Goal: Check status

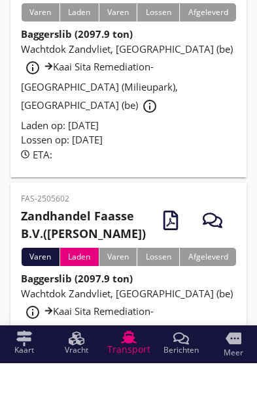
scroll to position [113, 0]
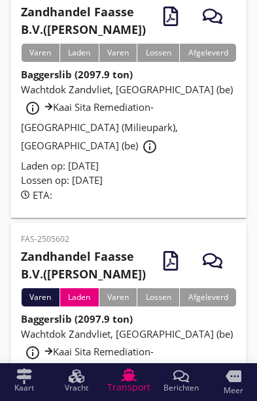
click at [183, 334] on span "Wachtdok Zandvliet, [GEOGRAPHIC_DATA] (be) info_outline Kaai Sita Remediation-[…" at bounding box center [127, 362] width 212 height 69
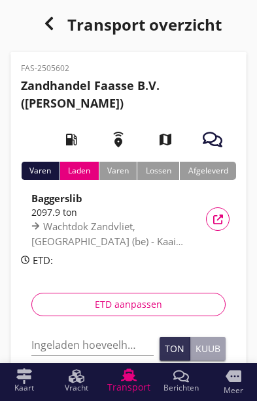
click at [225, 221] on div "Vracht details" at bounding box center [218, 220] width 24 height 10
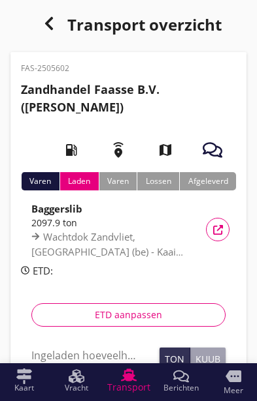
click at [217, 149] on icon "button" at bounding box center [212, 150] width 20 height 20
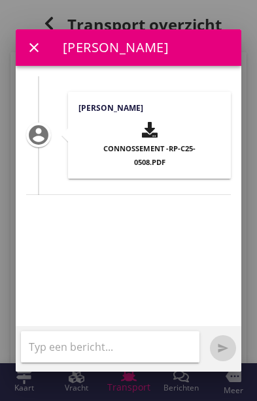
click at [31, 40] on icon "close" at bounding box center [34, 48] width 16 height 16
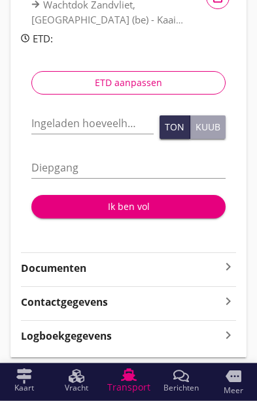
scroll to position [238, 0]
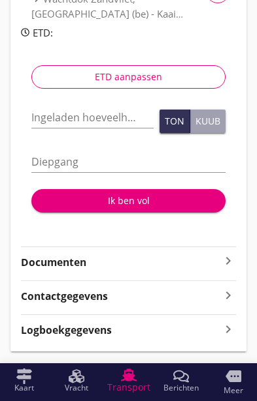
click at [225, 259] on icon "keyboard_arrow_right" at bounding box center [228, 261] width 16 height 16
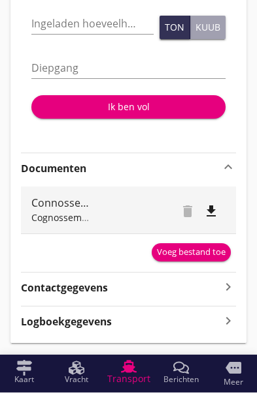
scroll to position [324, 0]
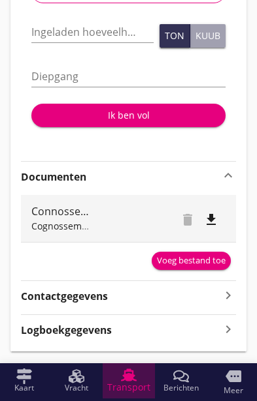
click at [125, 392] on span "Transport" at bounding box center [128, 387] width 43 height 9
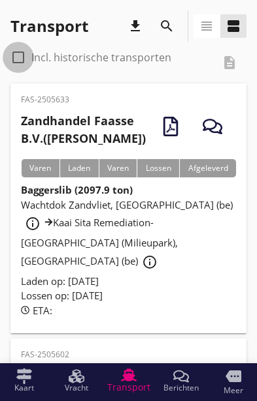
click at [17, 60] on div at bounding box center [18, 57] width 22 height 22
checkbox input "true"
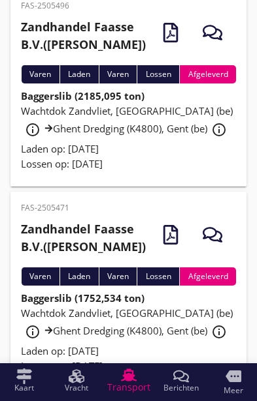
scroll to position [296, 0]
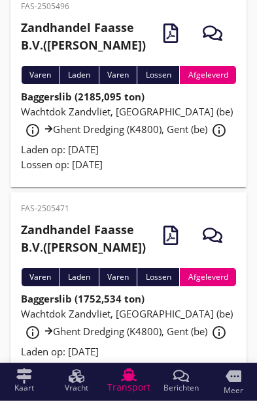
click at [133, 136] on div "Wachtdok Zandvliet, [GEOGRAPHIC_DATA] (be) info_outline Ghent Dredging (K4800),…" at bounding box center [128, 123] width 215 height 39
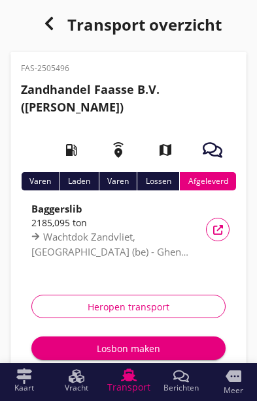
click at [209, 151] on icon "button" at bounding box center [212, 150] width 20 height 20
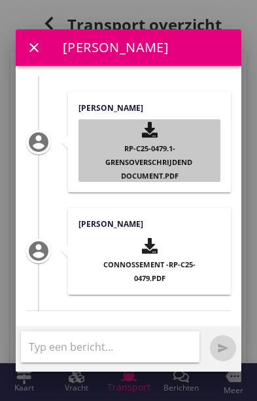
click at [146, 144] on span "RP-C25-0479.1-Grensoverschrijdend document.pdf" at bounding box center [149, 162] width 89 height 37
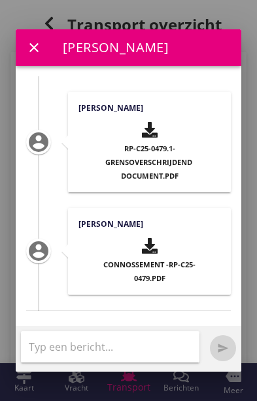
click at [26, 40] on icon "close" at bounding box center [34, 48] width 16 height 16
